Goal: Check status: Check status

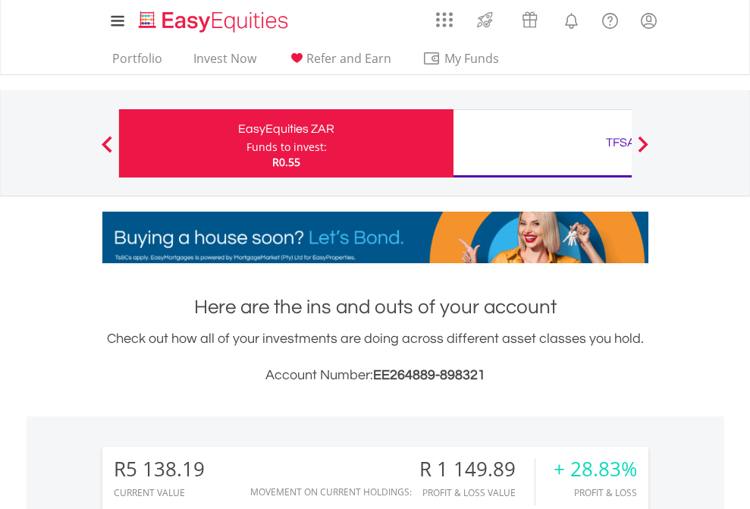
scroll to position [146, 238]
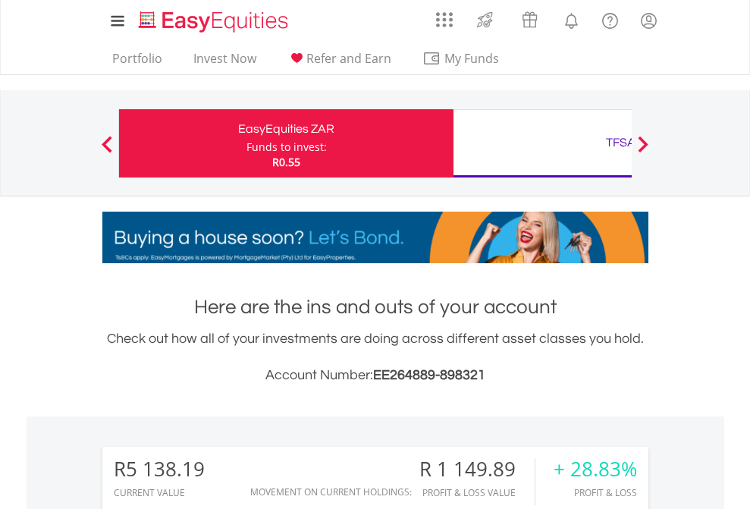
click at [246, 143] on div "Funds to invest:" at bounding box center [286, 147] width 80 height 15
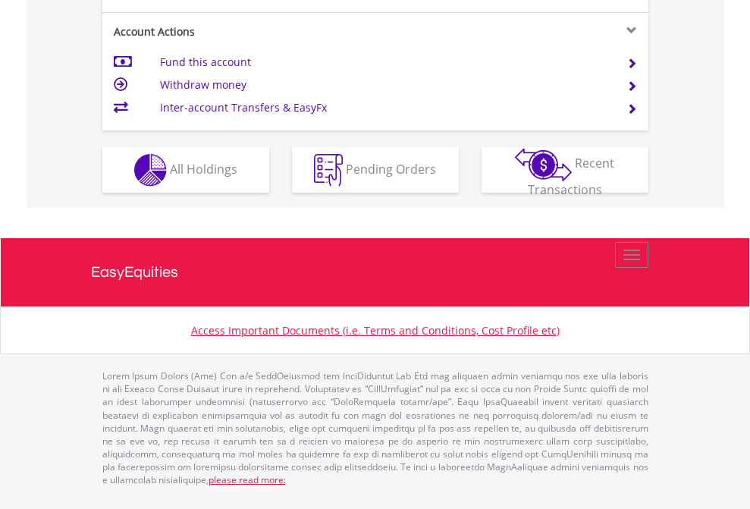
scroll to position [1353, 0]
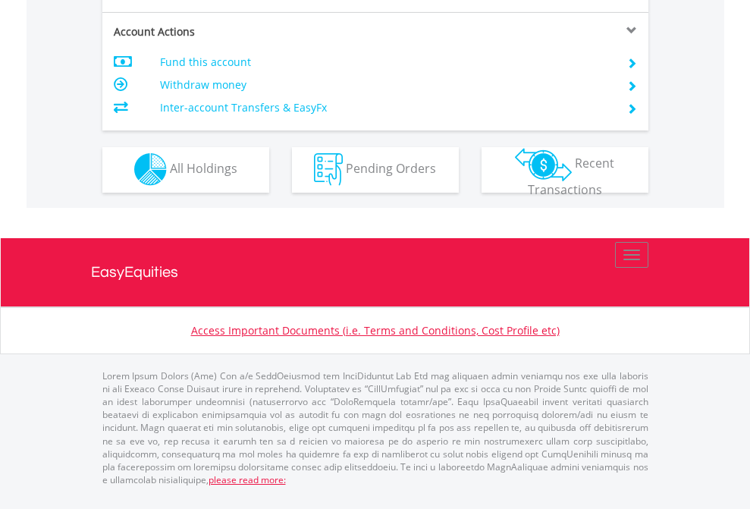
scroll to position [1418, 0]
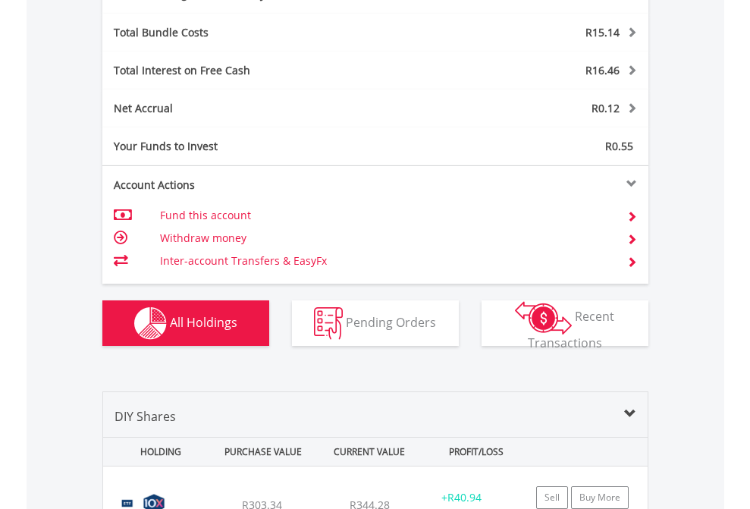
scroll to position [1808, 0]
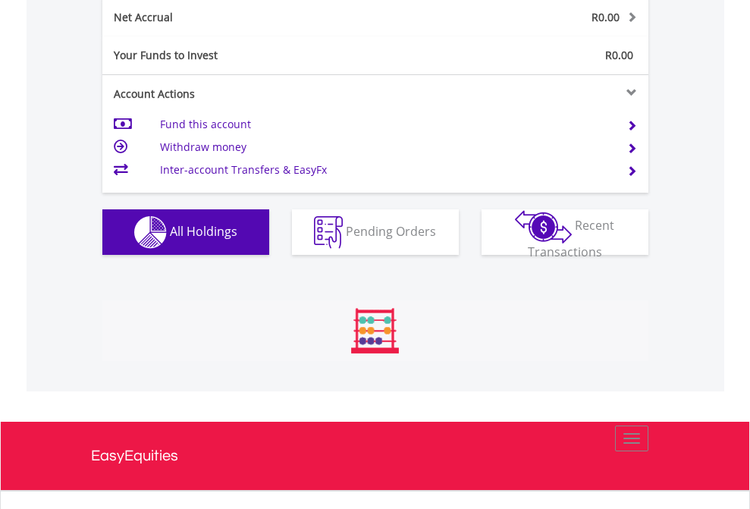
scroll to position [1717, 0]
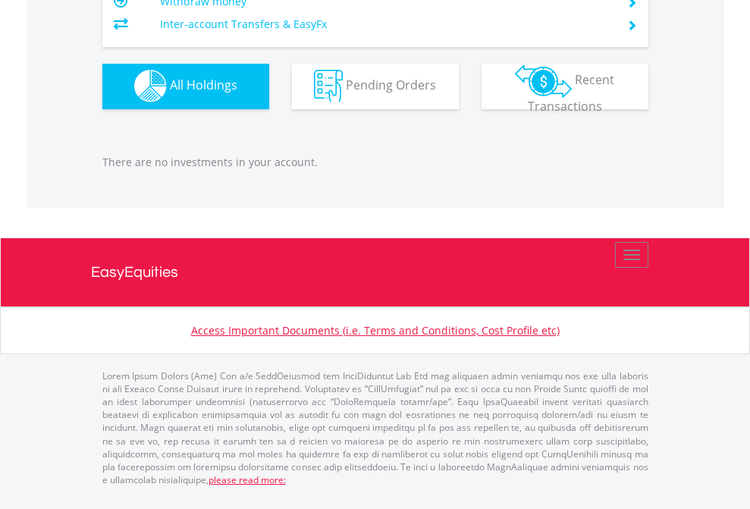
scroll to position [1501, 0]
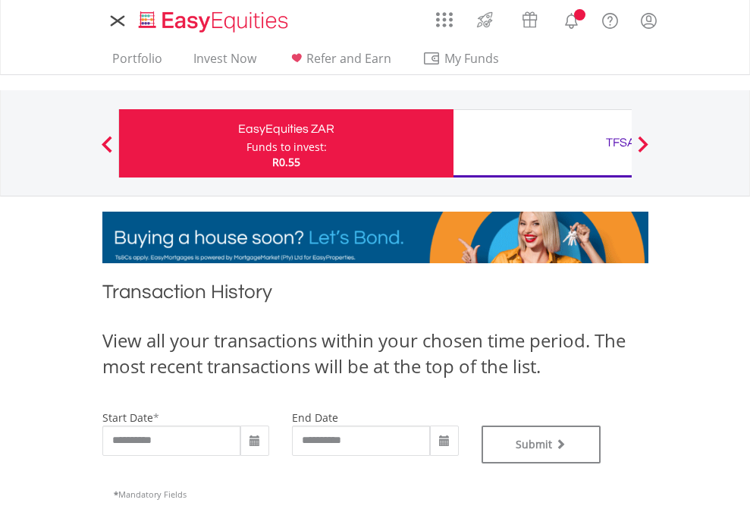
type input "**********"
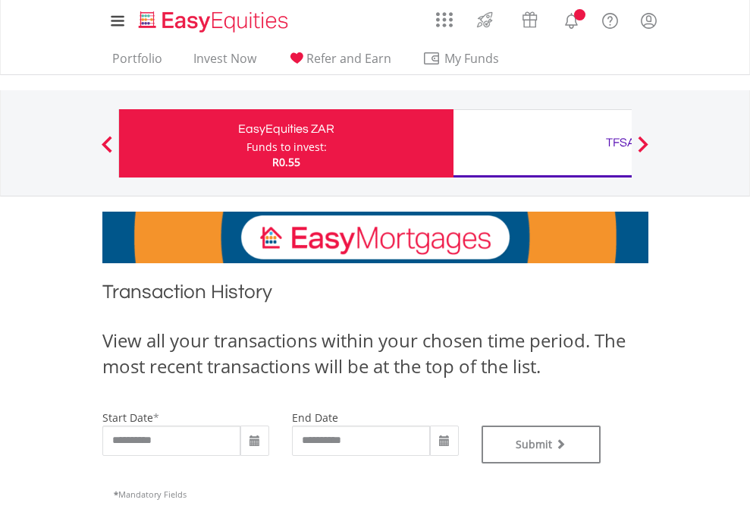
scroll to position [615, 0]
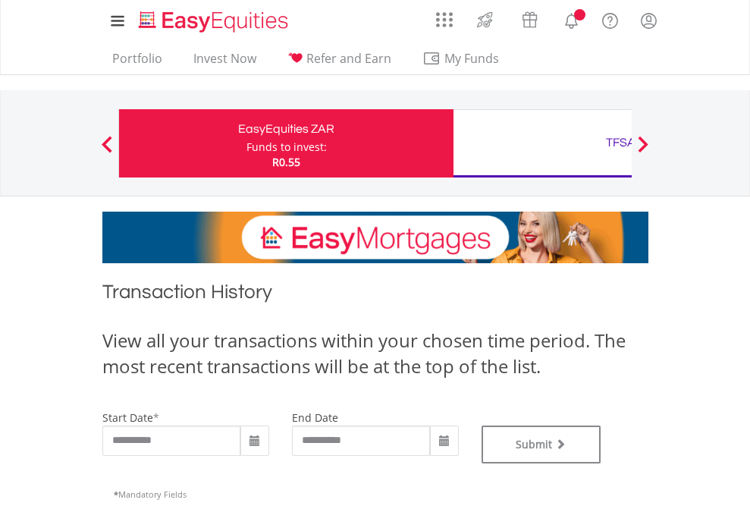
click at [542, 143] on div "TFSA" at bounding box center [621, 142] width 316 height 21
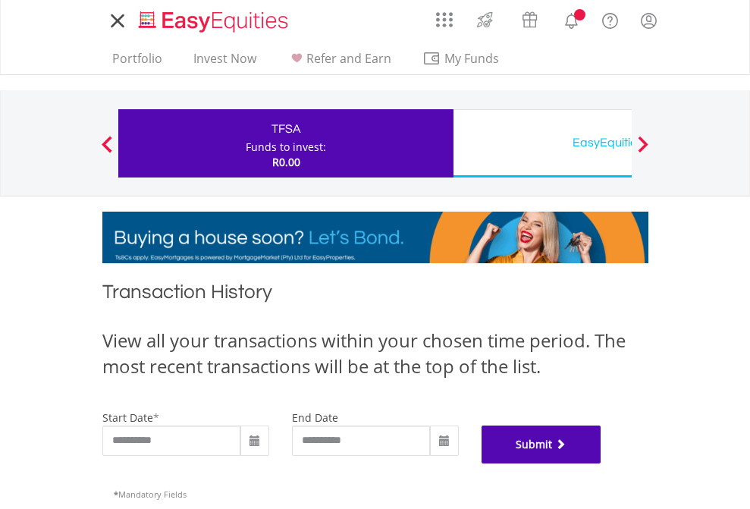
click at [601, 463] on button "Submit" at bounding box center [541, 444] width 120 height 38
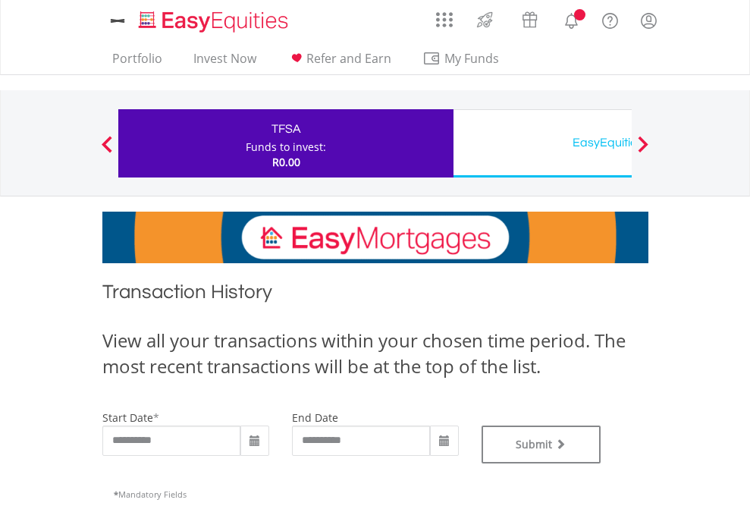
click at [542, 143] on div "EasyEquities USD" at bounding box center [621, 142] width 316 height 21
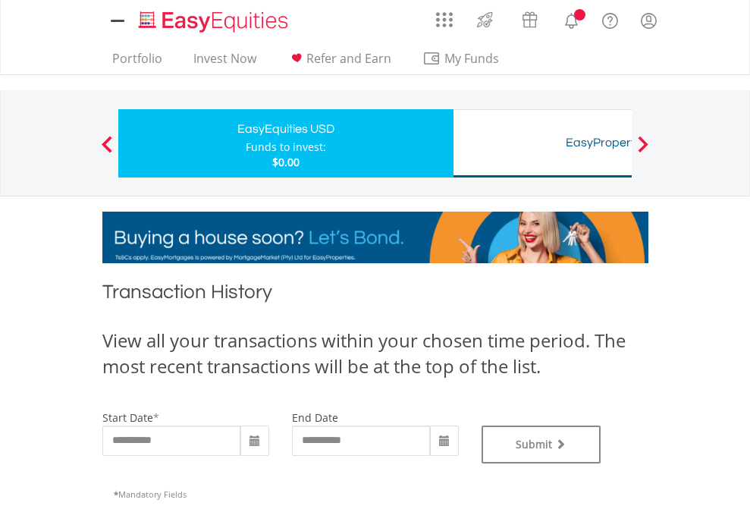
type input "**********"
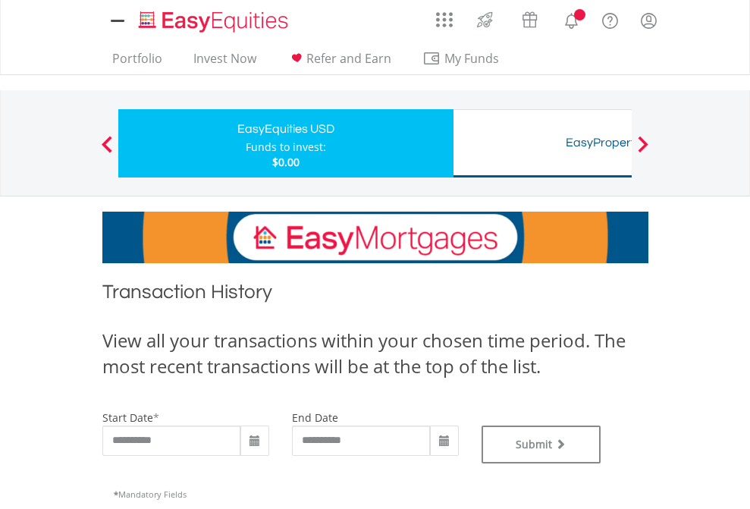
type input "**********"
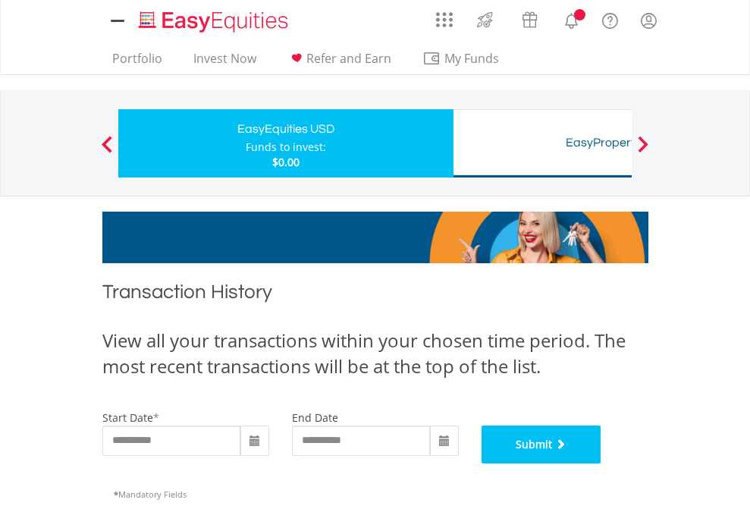
click at [601, 463] on button "Submit" at bounding box center [541, 444] width 120 height 38
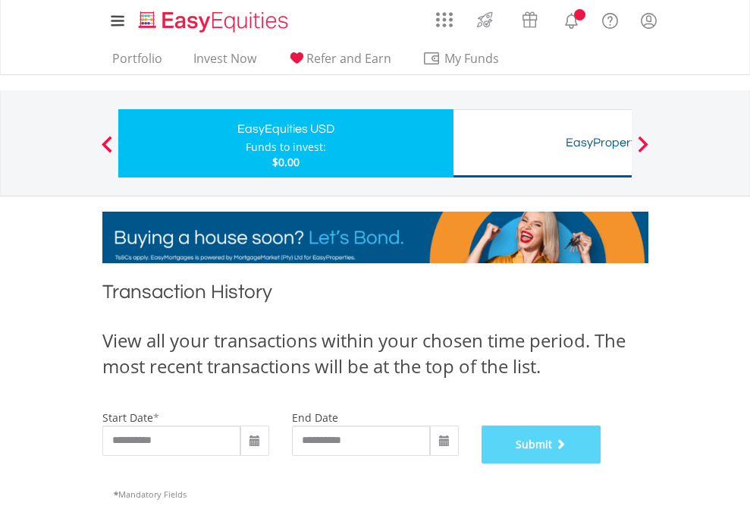
scroll to position [615, 0]
